Goal: Transaction & Acquisition: Download file/media

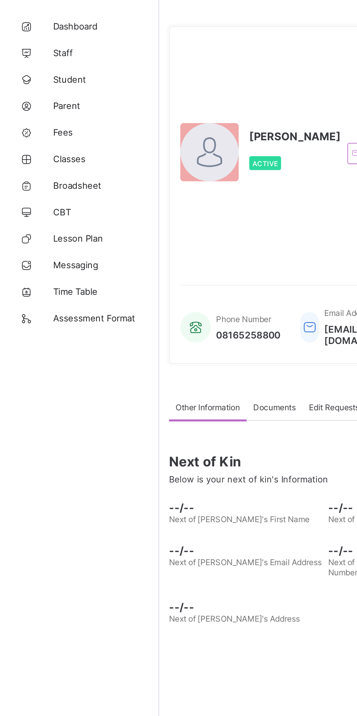
click at [52, 129] on span "Broadsheet" at bounding box center [58, 131] width 58 height 6
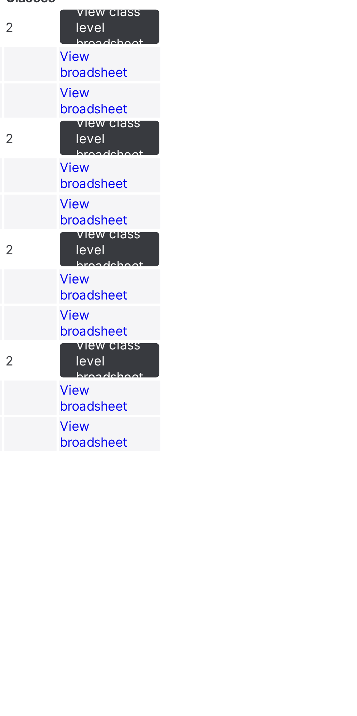
click at [244, 126] on span "View broadsheet" at bounding box center [232, 121] width 23 height 11
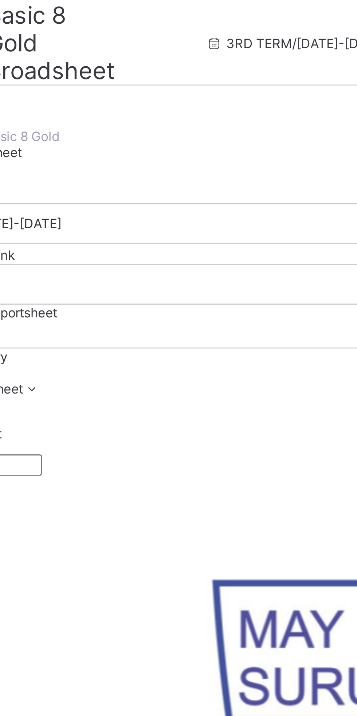
click at [111, 60] on span "Cumulative" at bounding box center [98, 57] width 23 height 5
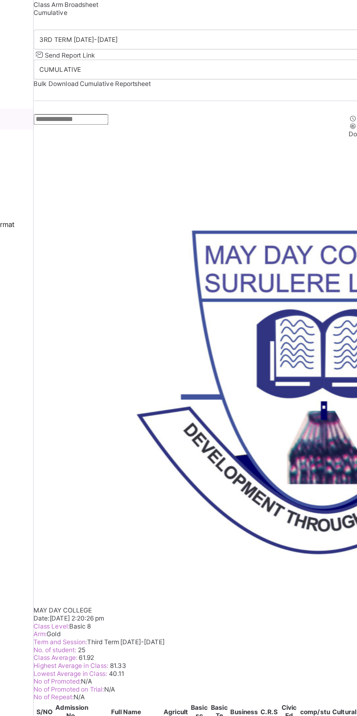
scroll to position [307, 0]
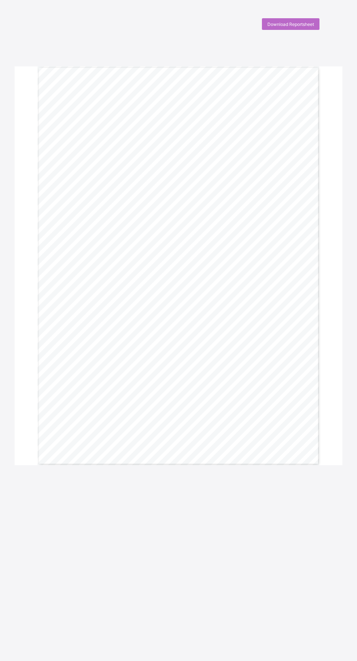
click at [311, 21] on div "Download Reportsheet" at bounding box center [291, 24] width 58 height 12
